Goal: Task Accomplishment & Management: Manage account settings

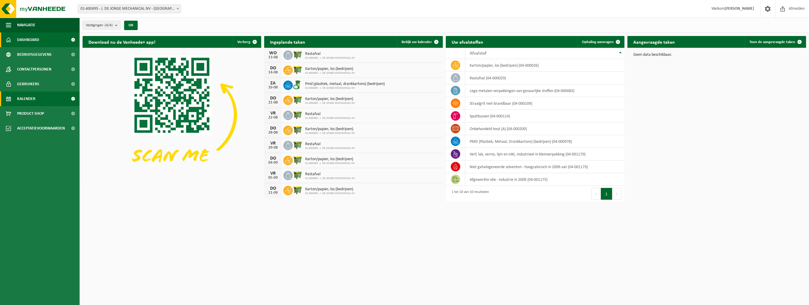
click at [32, 97] on span "Kalender" at bounding box center [26, 98] width 18 height 15
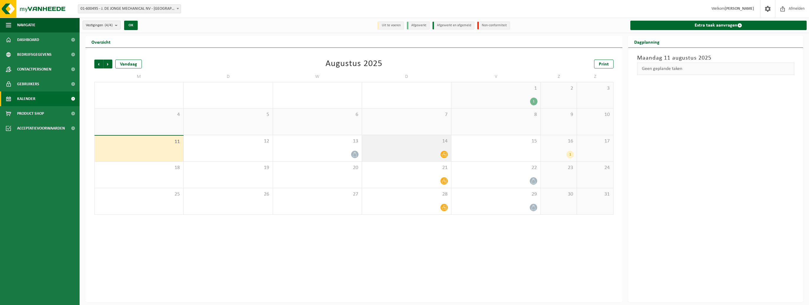
click at [443, 155] on icon at bounding box center [444, 154] width 5 height 5
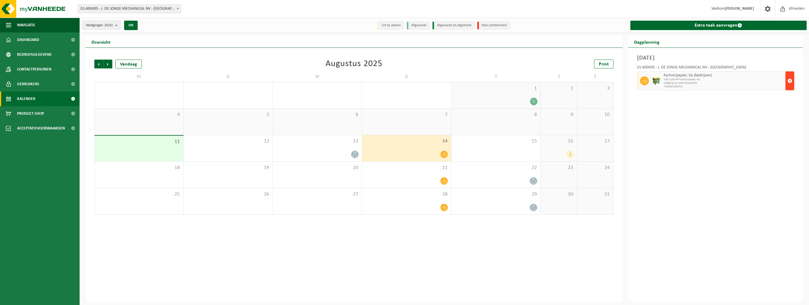
click at [790, 81] on span "button" at bounding box center [790, 81] width 5 height 12
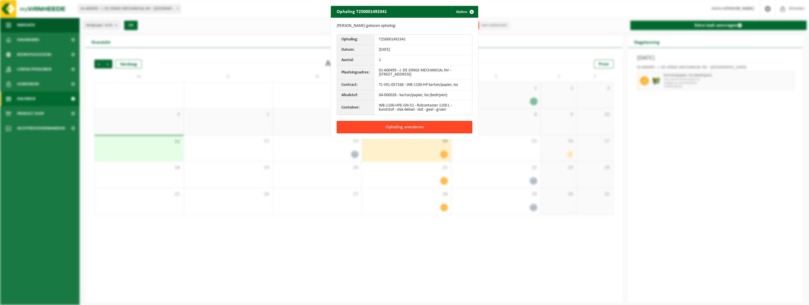
click at [408, 126] on button "Ophaling annuleren" at bounding box center [405, 127] width 136 height 12
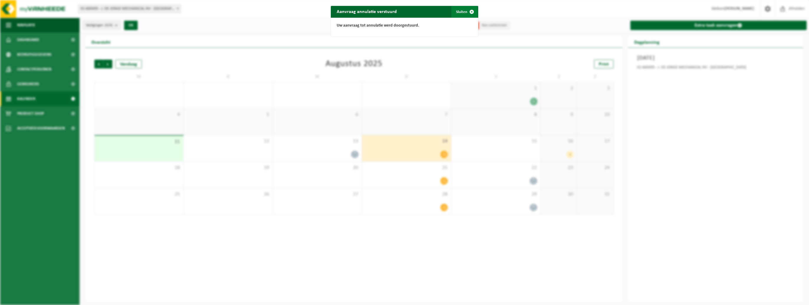
click at [461, 11] on button "Sluiten" at bounding box center [465, 12] width 26 height 12
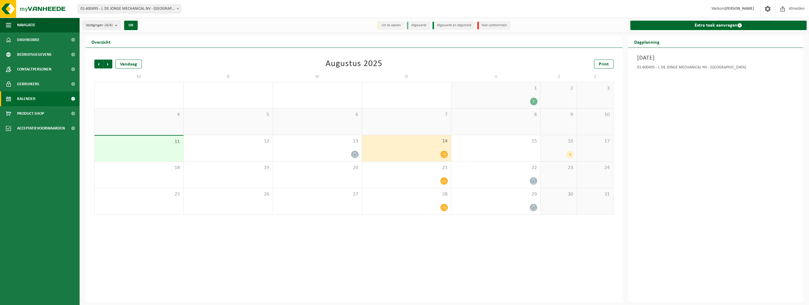
click at [32, 100] on span "Kalender" at bounding box center [26, 98] width 18 height 15
